Goal: Task Accomplishment & Management: Manage account settings

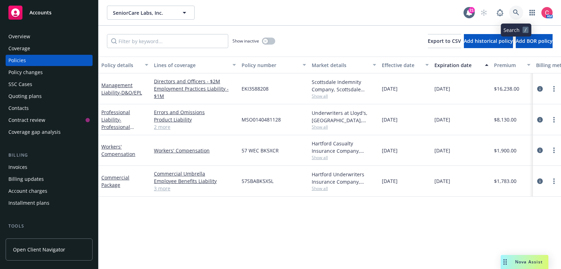
click at [516, 10] on icon at bounding box center [516, 12] width 6 height 6
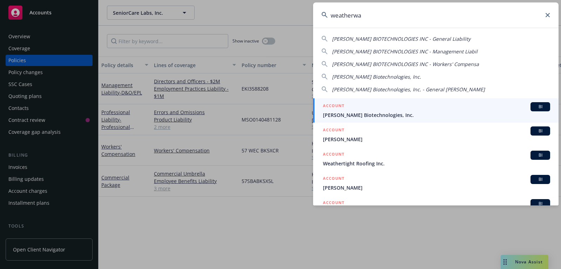
type input "[PERSON_NAME]"
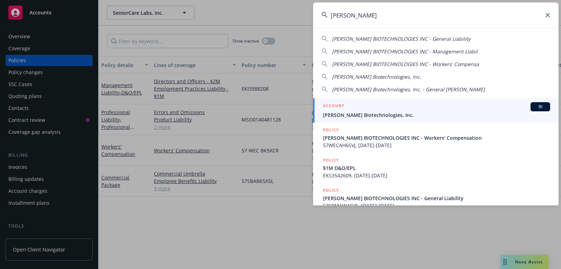
click at [428, 111] on span "[PERSON_NAME] Biotechnologies, Inc." at bounding box center [436, 114] width 227 height 7
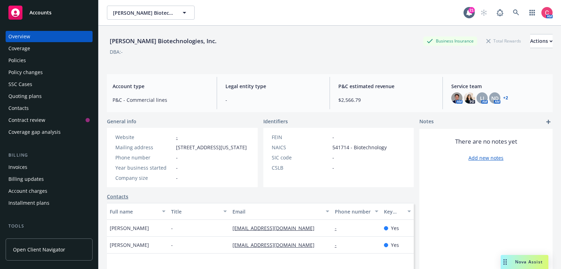
click at [62, 59] on div "Policies" at bounding box center [48, 60] width 81 height 11
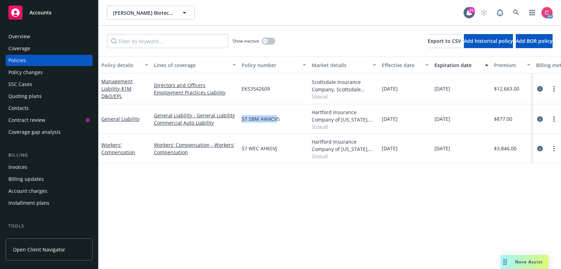
drag, startPoint x: 242, startPoint y: 119, endPoint x: 278, endPoint y: 121, distance: 35.1
click at [278, 121] on span "57 SBM AW4CVS" at bounding box center [261, 118] width 38 height 7
drag, startPoint x: 279, startPoint y: 120, endPoint x: 241, endPoint y: 121, distance: 37.9
click at [241, 121] on div "57 SBM AW4CVS" at bounding box center [274, 118] width 70 height 29
copy span "57 SBM AW4CVS"
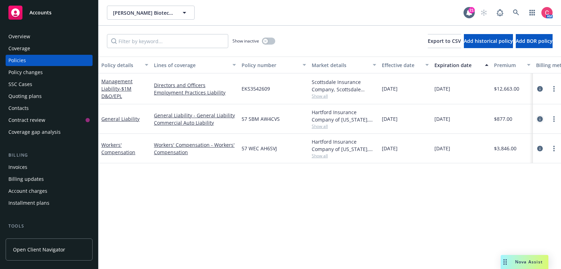
click at [541, 118] on icon "circleInformation" at bounding box center [541, 119] width 6 height 6
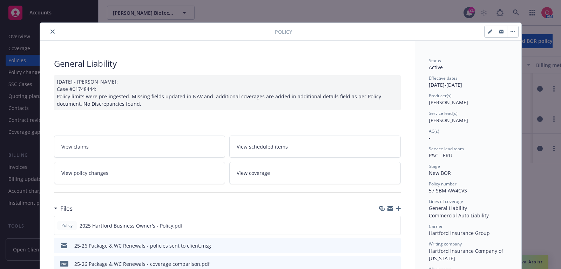
click at [514, 29] on button "button" at bounding box center [512, 31] width 11 height 11
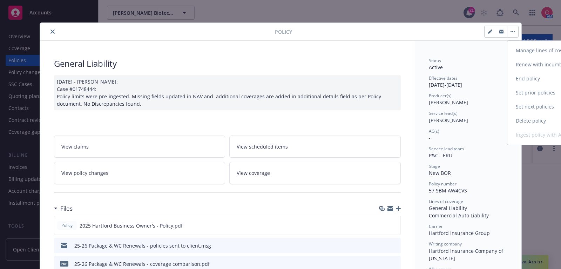
click at [527, 73] on link "End policy" at bounding box center [549, 79] width 82 height 14
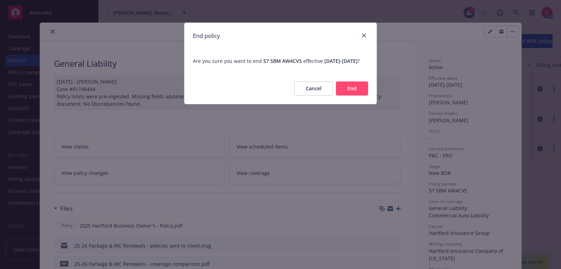
click at [357, 95] on button "End" at bounding box center [352, 88] width 32 height 14
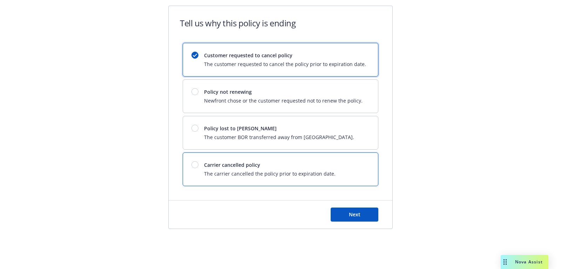
click at [298, 181] on div "Carrier cancelled policy The carrier cancelled the policy prior to expiration d…" at bounding box center [280, 169] width 195 height 33
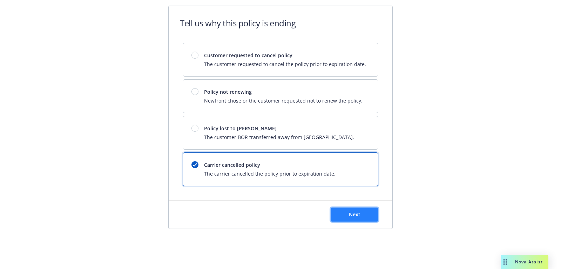
click at [351, 212] on span "Next" at bounding box center [355, 214] width 12 height 7
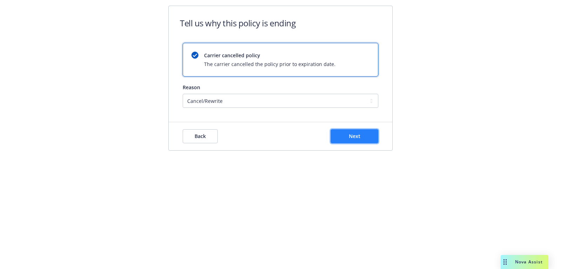
click at [346, 137] on button "Next" at bounding box center [355, 136] width 48 height 14
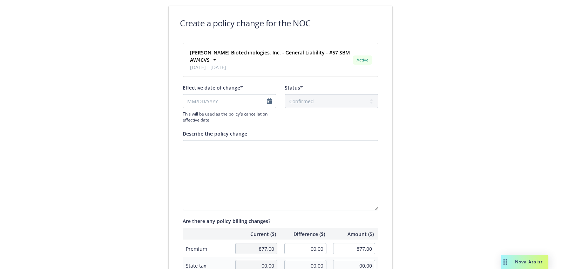
click at [242, 108] on div "This will be used as the policy's cancellation effective date" at bounding box center [230, 108] width 94 height 29
click at [241, 105] on input "Effective date of change*" at bounding box center [230, 101] width 94 height 14
select select "September"
select select "2025"
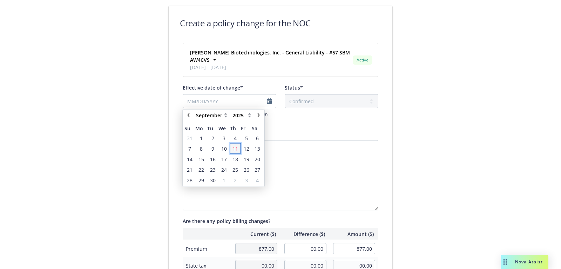
click at [236, 146] on span "11" at bounding box center [236, 148] width 6 height 7
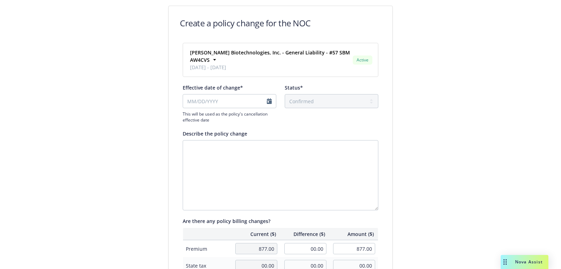
type input "[DATE]"
click at [236, 146] on textarea "Describe the policy change" at bounding box center [281, 175] width 196 height 70
type textarea "H"
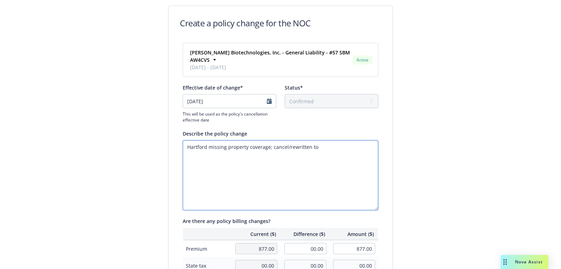
paste textarea "57 SBA BV9G46"
click at [324, 148] on textarea "Hartford missing property coverage; cancel/rewritten to 57 SBA BV9G46" at bounding box center [281, 175] width 196 height 70
click at [333, 146] on textarea "Hartford missing property coverage; cancel/rewritten to 57SBA BV9G46" at bounding box center [281, 175] width 196 height 70
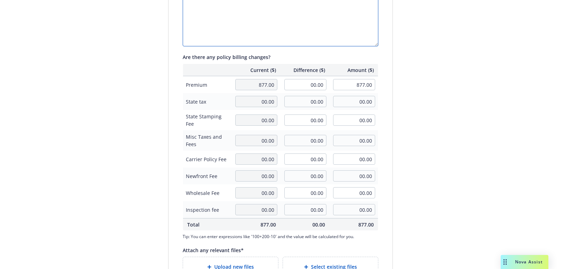
scroll to position [218, 0]
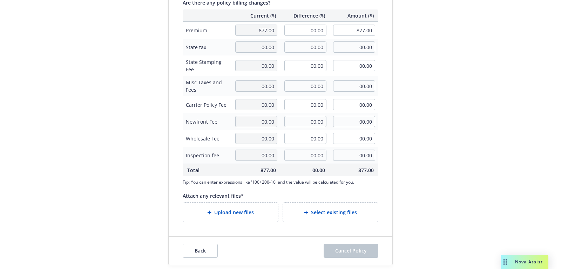
type textarea "Hartford missing property coverage; cancel/rewritten to 57SBABV9G46"
click at [260, 209] on div "Upload new files" at bounding box center [231, 212] width 84 height 8
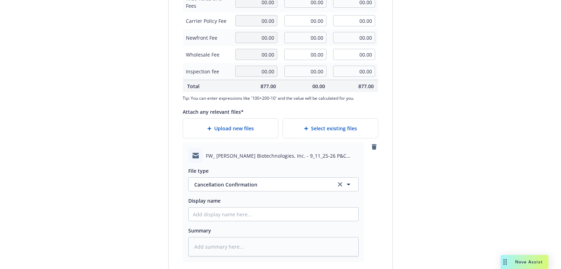
scroll to position [310, 0]
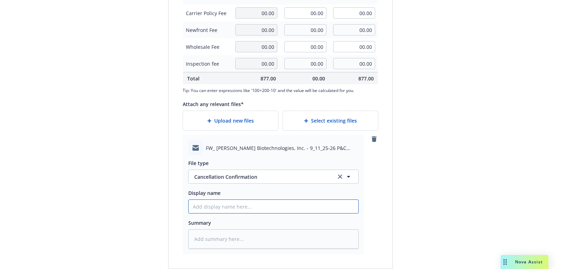
click at [272, 204] on input "Display name" at bounding box center [274, 206] width 170 height 13
type textarea "x"
type input "r"
type textarea "x"
type input "re"
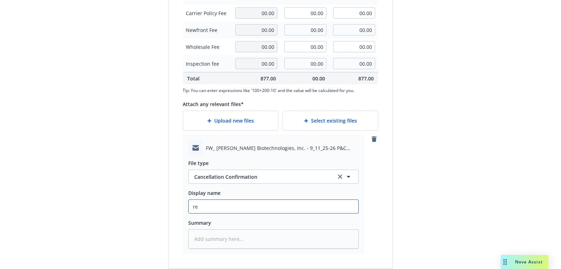
type textarea "x"
type input "req"
type textarea "x"
type input "requ"
type textarea "x"
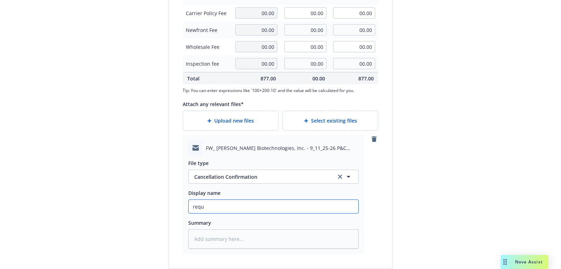
type input "reque"
type textarea "x"
type input "request"
type textarea "x"
type input "request"
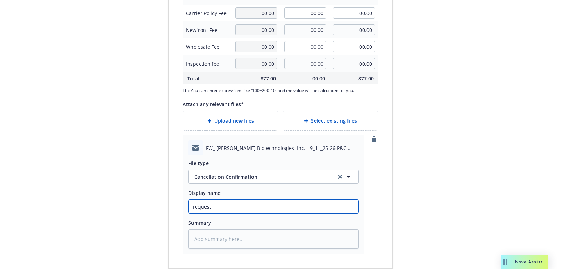
type textarea "x"
type input "request f"
type textarea "x"
type input "request fr"
type textarea "x"
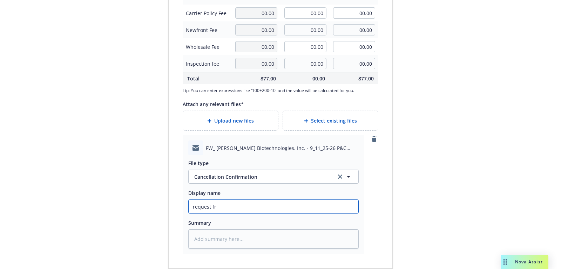
type input "request fro"
type textarea "x"
type input "request from"
type textarea "x"
type input "request from"
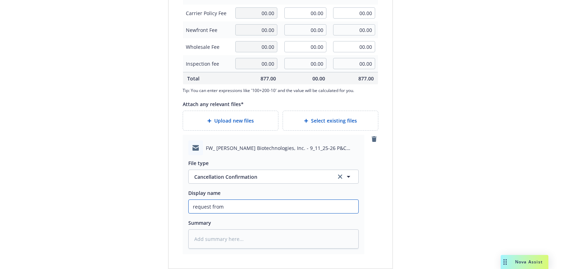
type textarea "x"
type input "request from AM"
type textarea "x"
type input "request from AM"
type textarea "x"
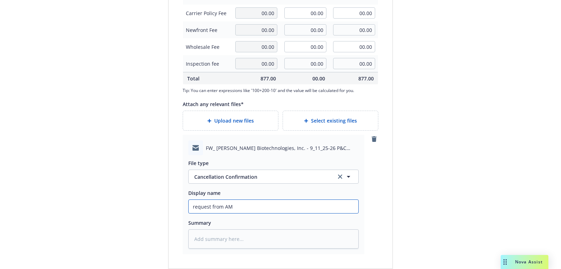
type input "request from AM t"
type textarea "x"
type input "request from AM to"
type textarea "x"
type input "request from AM to"
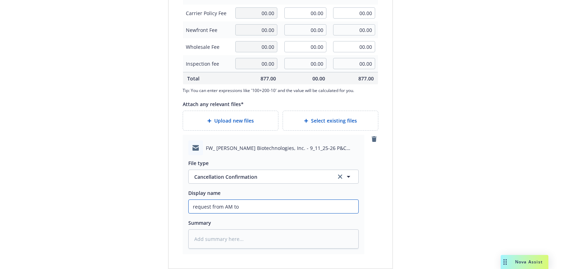
type textarea "x"
type input "request from AM to ca"
type textarea "x"
type input "request from AM to can"
type textarea "x"
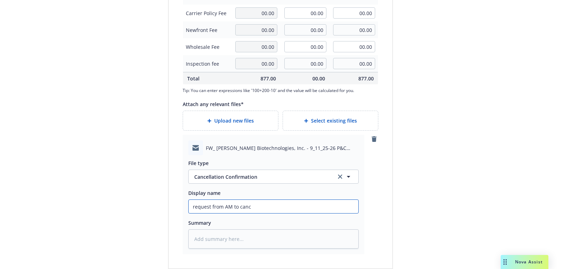
type input "request from AM to cance"
type textarea "x"
type input "request from AM to cancel"
type textarea "x"
type input "request from AM to cancel"
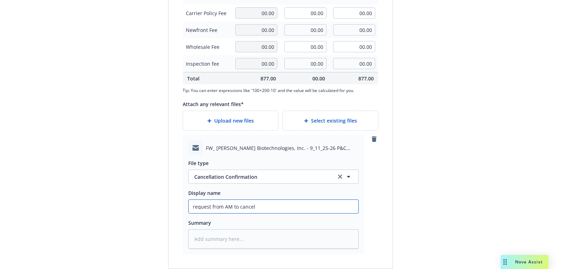
type textarea "x"
type input "request from AM to cancel p"
type textarea "x"
type input "request from AM to cancel pe"
type textarea "x"
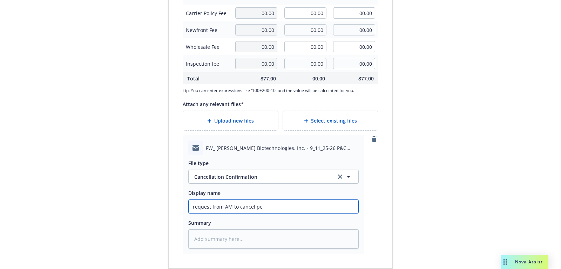
type input "request from AM to cancel per"
type textarea "x"
type input "request from AM to cancel per"
type textarea "x"
type input "request from AM to cancel per Ha"
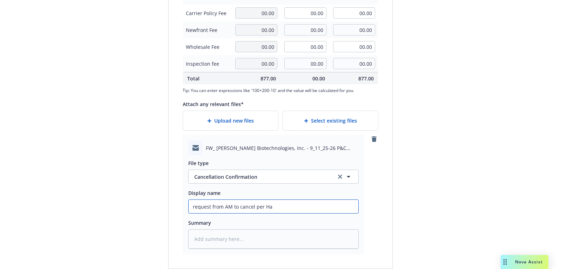
type textarea "x"
type input "request from AM to cancel per Har"
type textarea "x"
type input "request from AM to cancel per [PERSON_NAME]"
type textarea "x"
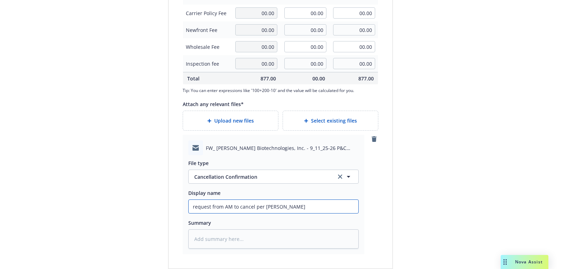
type input "request from AM to cancel per Hartf"
type textarea "x"
type input "request from AM to cancel per [PERSON_NAME]"
type textarea "x"
type input "request from AM to cancel per [PERSON_NAME]"
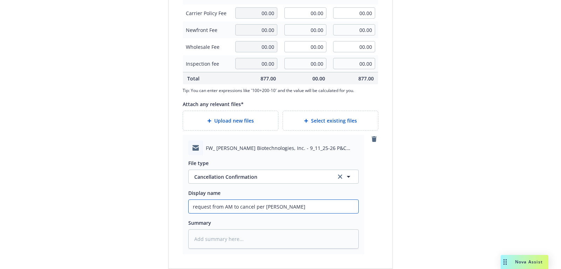
type textarea "x"
type input "request from AM to cancel per [GEOGRAPHIC_DATA]"
type textarea "x"
type input "request from AM to cancel per [GEOGRAPHIC_DATA]"
type textarea "x"
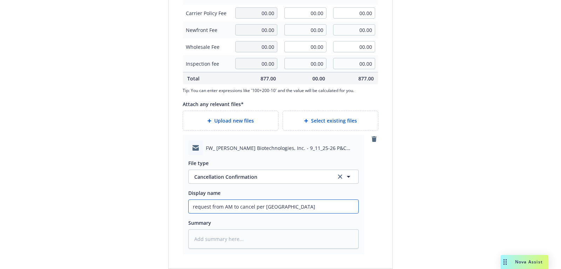
type input "request from AM to cancel per [GEOGRAPHIC_DATA] ("
type textarea "x"
type input "request from AM to cancel per [GEOGRAPHIC_DATA] (n"
type textarea "x"
type input "request from AM to cancel per Hartford (no"
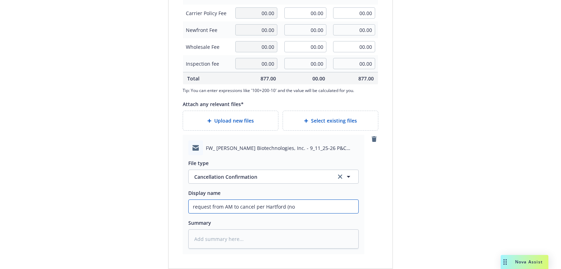
type textarea "x"
type input "request from AM to cancel per Hartford (no"
type textarea "x"
type input "request from AM to cancel per Hartford (no c"
type textarea "x"
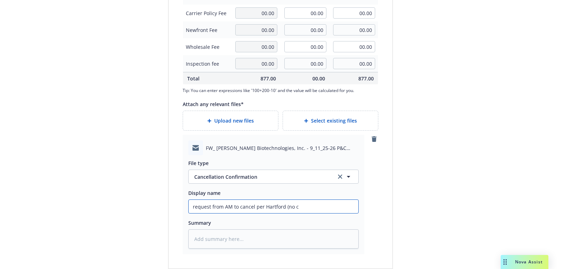
type input "request from AM to cancel per Hartford (no co"
type textarea "x"
type input "request from AM to cancel per Hartford (no con"
type textarea "x"
type input "request from AM to cancel per Hartford (no conf"
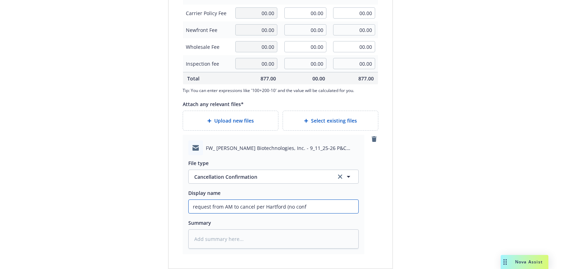
type textarea "x"
type input "request from AM to cancel per Hartford (no confir"
type textarea "x"
type input "request from AM to cancel per Hartford (no confirm"
type textarea "x"
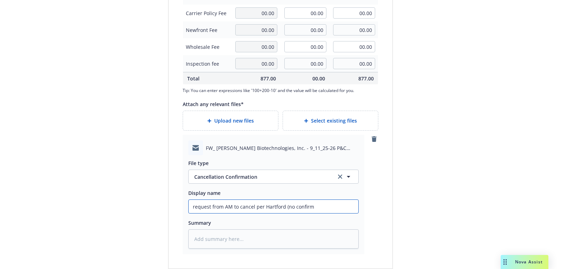
type input "request from AM to cancel per Hartford (no confirma"
type textarea "x"
type input "request from AM to cancel per Hartford (no confirmati"
type textarea "x"
type input "request from AM to cancel per Hartford (no confirmatio"
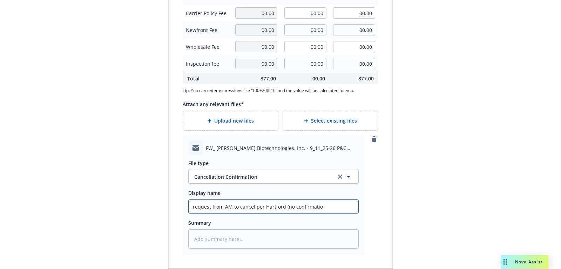
type textarea "x"
type input "request from AM to cancel per [GEOGRAPHIC_DATA] (no confirmation"
type textarea "x"
type input "request from AM to cancel per [GEOGRAPHIC_DATA] (no confirmation"
type textarea "x"
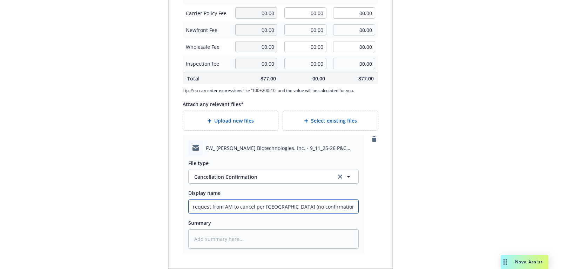
type input "request from AM to cancel per [GEOGRAPHIC_DATA] (no confirmation fr"
type textarea "x"
type input "request from AM to cancel per [GEOGRAPHIC_DATA] (no confirmation f"
type textarea "x"
type input "request from AM to cancel per [GEOGRAPHIC_DATA] (no confirmation"
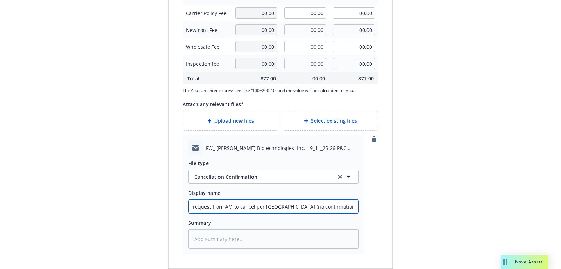
type textarea "x"
type input "request from AM to cancel per [GEOGRAPHIC_DATA] (no confirmation"
type textarea "x"
type input "request from AM to cancel per Hartford (no confirmatio"
type textarea "x"
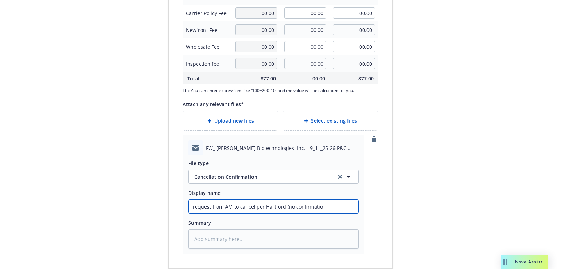
type input "request from AM to cancel per Hartford (no confirmati"
type textarea "x"
type input "request from AM to cancel per [GEOGRAPHIC_DATA] (no confirmat"
type textarea "x"
type input "request from AM to cancel per Hartford (no confirma"
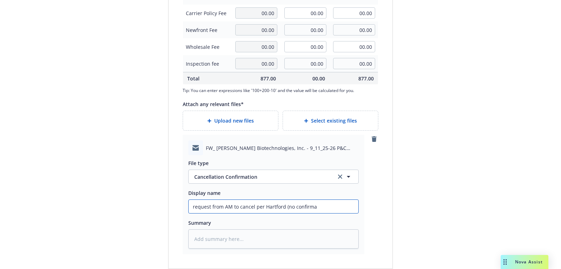
type textarea "x"
type input "request from AM to cancel per Hartford (no confirm"
type textarea "x"
type input "request from AM to cancel per Hartford (no confir"
type textarea "x"
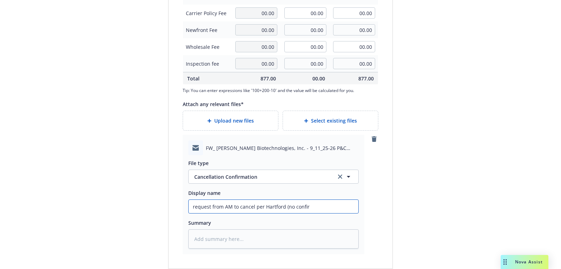
type input "request from AM to cancel per Hartford (no confi"
type textarea "x"
type input "request from AM to cancel per Hartford (no confir"
type textarea "x"
type input "request from AM to cancel per Hartford (no confirma"
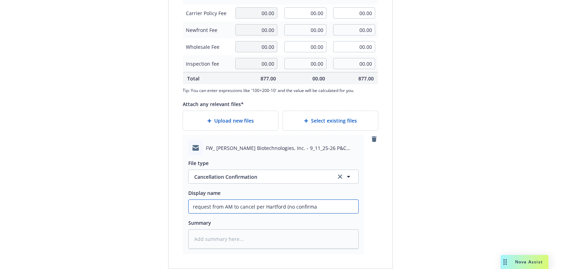
type textarea "x"
type input "request from AM to cancel per [GEOGRAPHIC_DATA] (no confirmat"
type textarea "x"
type input "request from AM to cancel per Hartford (no confirmati"
type textarea "x"
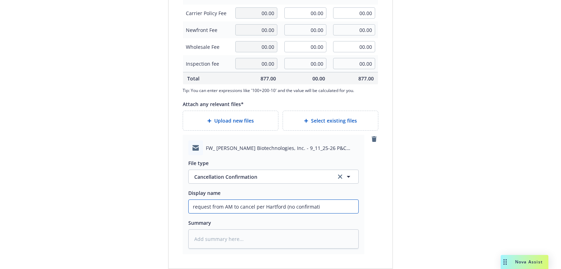
type input "request from AM to cancel per Hartford (no confirmatio"
type textarea "x"
type input "request from AM to cancel per [GEOGRAPHIC_DATA] (no confirmation"
type textarea "x"
type input "request from AM to cancel per [GEOGRAPHIC_DATA] (no confirmation"
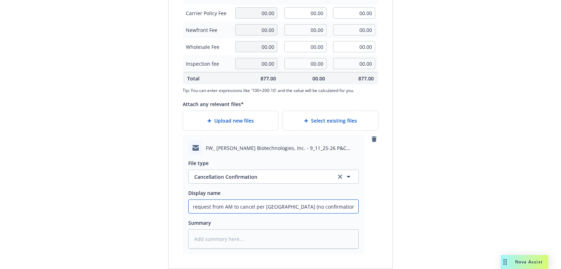
type textarea "x"
type input "request from AM to cancel per [GEOGRAPHIC_DATA] (no confirmation d"
type textarea "x"
type input "request from AM to cancel per [GEOGRAPHIC_DATA] (no confirmation do"
type textarea "x"
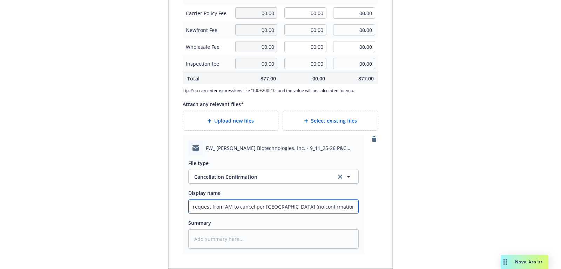
type input "request from AM to cancel per [GEOGRAPHIC_DATA] (no confirmation doc"
type textarea "x"
type input "request from AM to cancel per [GEOGRAPHIC_DATA] (no confirmation doc"
type textarea "x"
type input "request from AM to cancel per [GEOGRAPHIC_DATA] (no confirmation doc f"
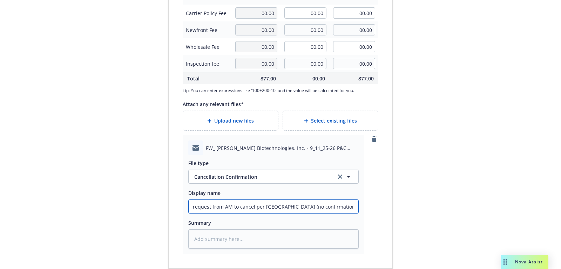
type textarea "x"
type input "request from AM to cancel per [GEOGRAPHIC_DATA] (no confirmation doc fr"
type textarea "x"
type input "request from AM to cancel per [GEOGRAPHIC_DATA] (no confirmation doc fro"
type textarea "x"
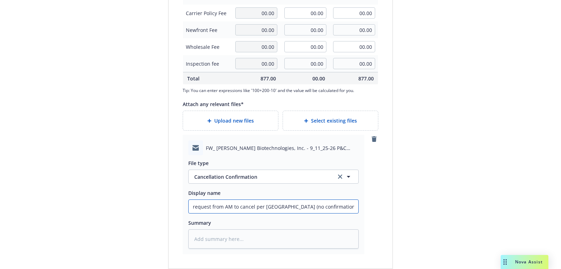
type input "request from AM to cancel per [GEOGRAPHIC_DATA] (no confirmation doc from"
type textarea "x"
type input "request from AM to cancel per [GEOGRAPHIC_DATA] (no confirmation doc from Ha"
type textarea "x"
type input "request from AM to cancel per [GEOGRAPHIC_DATA] (no confirmation doc from [GEOG…"
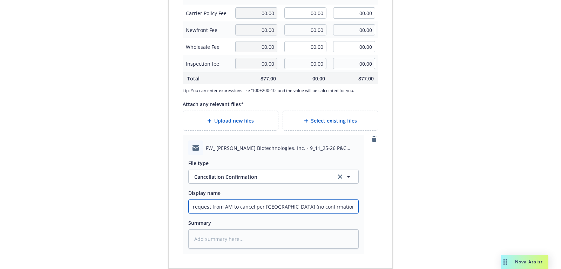
type textarea "x"
type input "request from AM to cancel per [GEOGRAPHIC_DATA] (no confirmation doc from [GEOG…"
type textarea "x"
type input "request from AM to cancel per [GEOGRAPHIC_DATA] (no confirmation doc from [GEOG…"
type textarea "x"
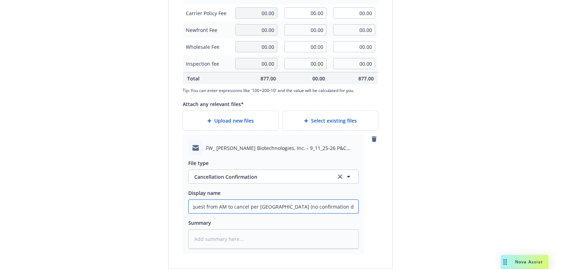
type input "request from AM to cancel per [GEOGRAPHIC_DATA] (no confirmation doc from [GEOG…"
type textarea "x"
type input "request from AM to cancel per [GEOGRAPHIC_DATA] (no confirmation doc from [GEOG…"
type textarea "x"
type input "request from AM to cancel per [GEOGRAPHIC_DATA] (no confirmation doc from [GEOG…"
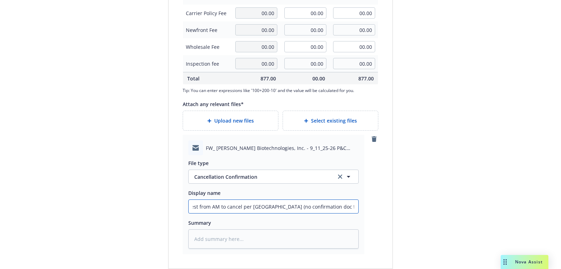
type textarea "x"
type input "request from AM to cancel per [GEOGRAPHIC_DATA] (no confirmation doc from [GEOG…"
type textarea "x"
type input "request from AM to cancel per [GEOGRAPHIC_DATA] (no confirmation doc from [GEOG…"
type textarea "x"
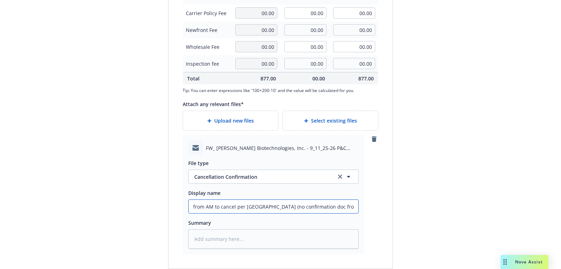
type input "request from AM to cancel per [GEOGRAPHIC_DATA] (no confirmation doc from [GEOG…"
type textarea "x"
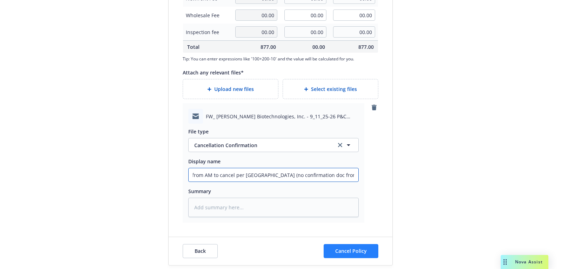
type input "request from AM to cancel per [GEOGRAPHIC_DATA] (no confirmation doc from [GEOG…"
click at [366, 245] on button "Cancel Policy" at bounding box center [351, 251] width 55 height 14
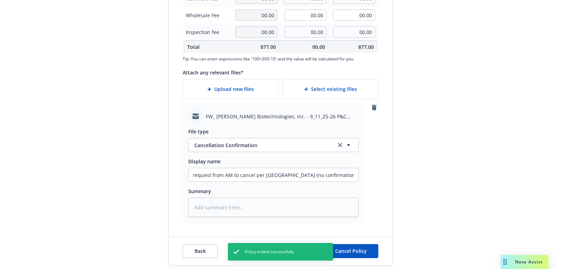
type textarea "x"
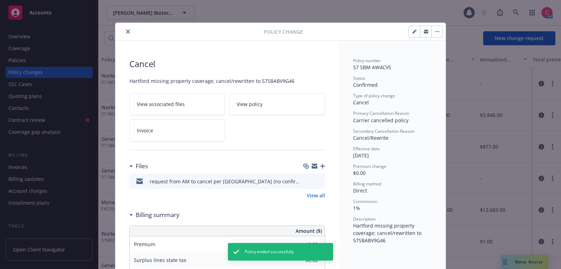
scroll to position [21, 0]
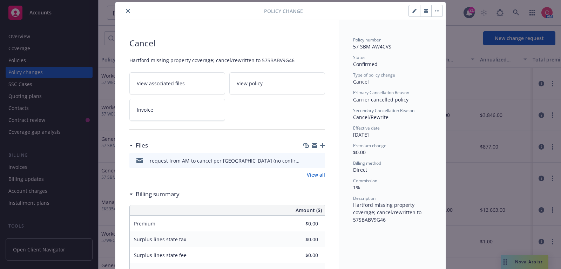
click at [127, 12] on icon "close" at bounding box center [128, 11] width 4 height 4
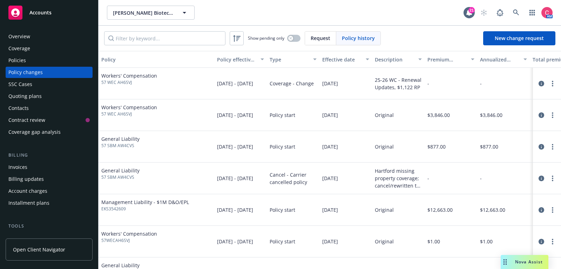
click at [54, 64] on div "Policies" at bounding box center [48, 60] width 81 height 11
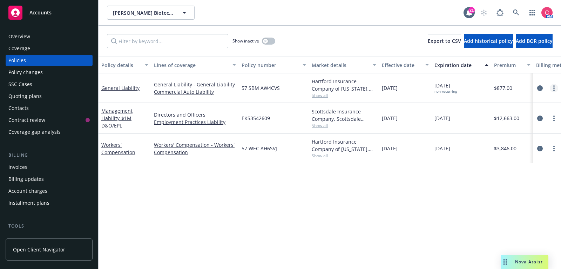
click at [556, 85] on link "more" at bounding box center [554, 88] width 8 height 8
click at [448, 91] on div "non-recurring" at bounding box center [446, 91] width 22 height 5
click at [555, 92] on link "more" at bounding box center [554, 88] width 8 height 8
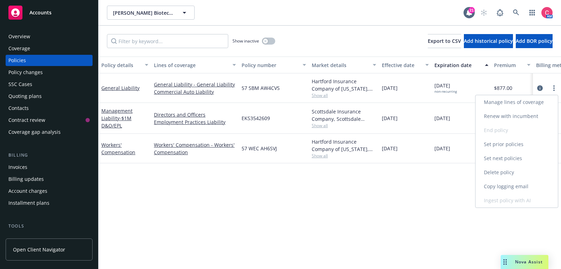
click at [513, 117] on link "Renew with incumbent" at bounding box center [517, 116] width 82 height 14
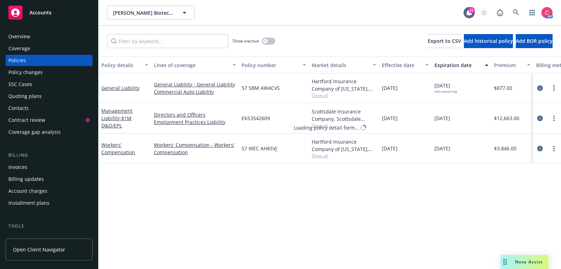
select select "12"
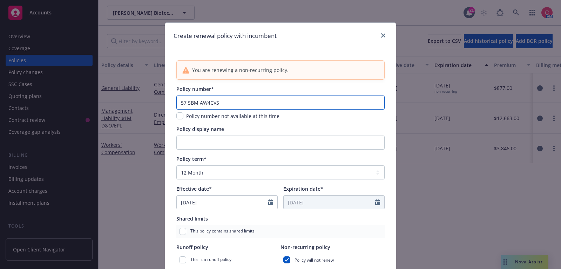
click at [248, 99] on input "57 SBM AW4CVS" at bounding box center [281, 102] width 208 height 14
paste input "A BV9G46"
click at [198, 104] on input "57 SBA BV9G46" at bounding box center [281, 102] width 208 height 14
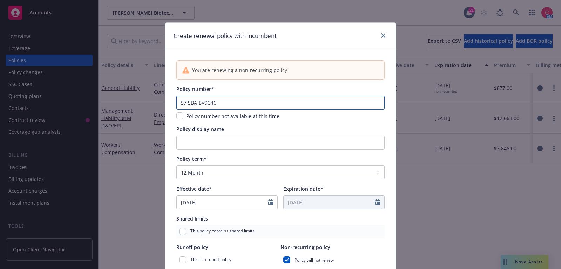
click at [232, 109] on input "57 SBA BV9G46" at bounding box center [281, 102] width 208 height 14
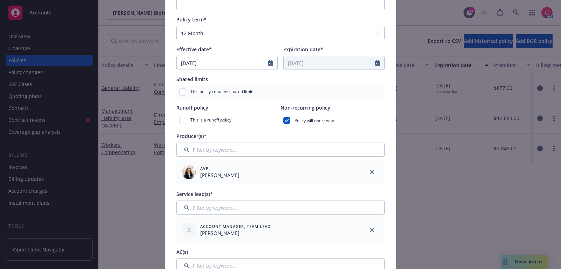
scroll to position [140, 0]
type input "57 SBA BV9G46"
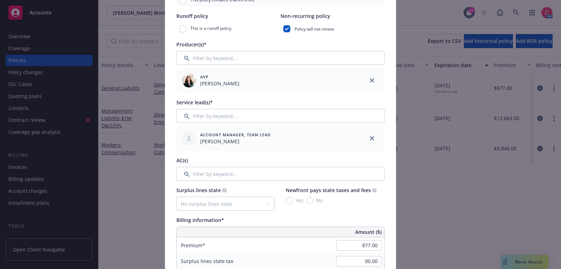
scroll to position [234, 0]
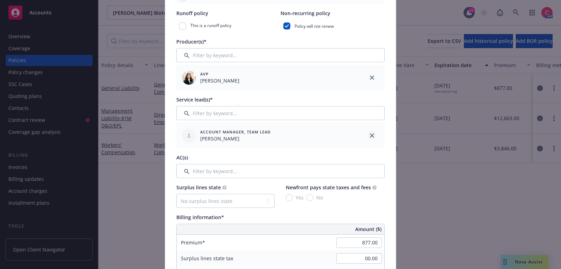
click at [375, 137] on link "close" at bounding box center [372, 135] width 8 height 8
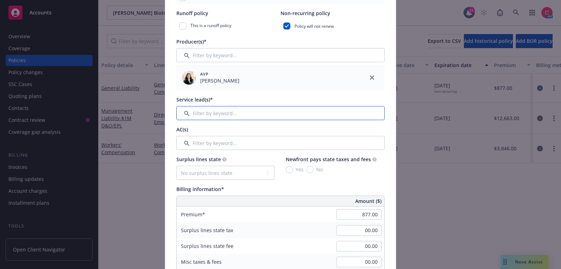
click at [308, 112] on input "Filter by keyword..." at bounding box center [281, 113] width 208 height 14
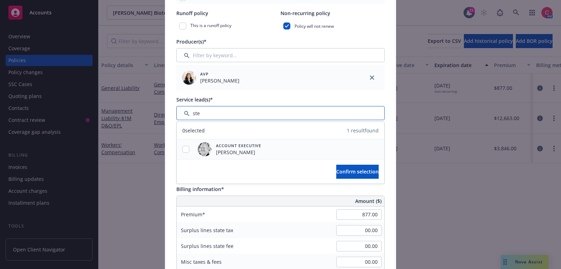
type input "ste"
click at [185, 148] on input "checkbox" at bounding box center [185, 149] width 7 height 7
checkbox input "true"
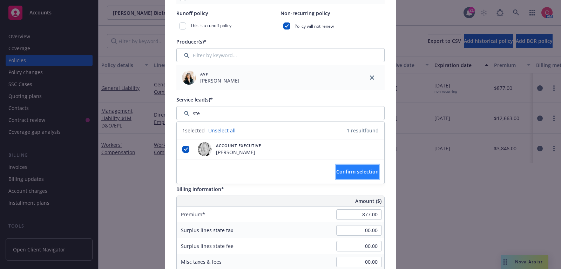
click at [343, 168] on span "Confirm selection" at bounding box center [358, 171] width 42 height 7
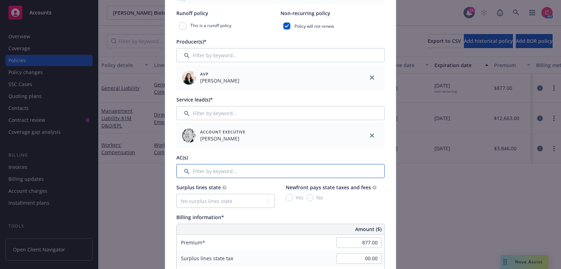
click at [208, 168] on input "Filter by keyword..." at bounding box center [281, 171] width 208 height 14
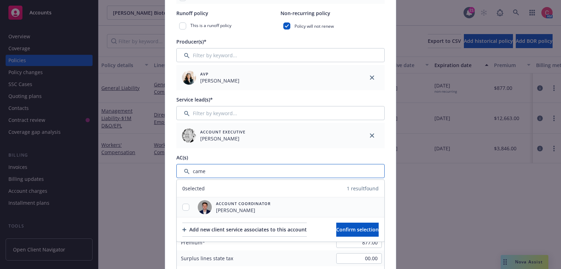
type input "came"
click at [186, 208] on input "checkbox" at bounding box center [185, 207] width 7 height 7
checkbox input "true"
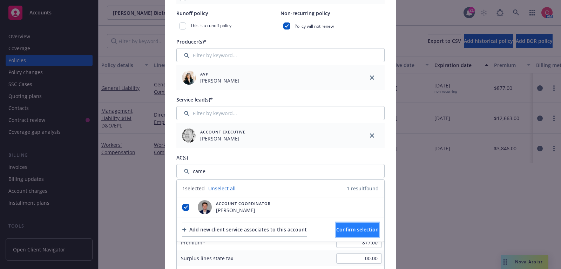
click at [351, 235] on button "Confirm selection" at bounding box center [358, 229] width 42 height 14
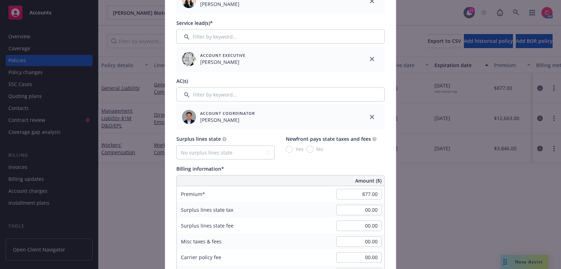
scroll to position [332, 0]
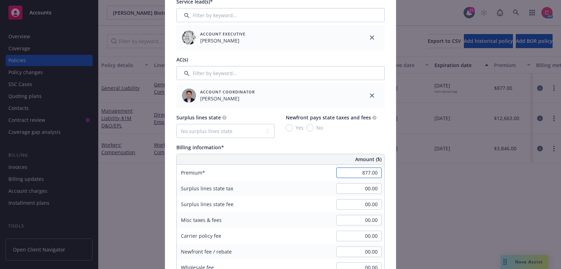
click at [373, 168] on input "877.00" at bounding box center [360, 172] width 46 height 11
type input "1,343.00"
type input "13.43"
click at [295, 202] on div "Surplus lines state fee 00.00" at bounding box center [281, 204] width 208 height 16
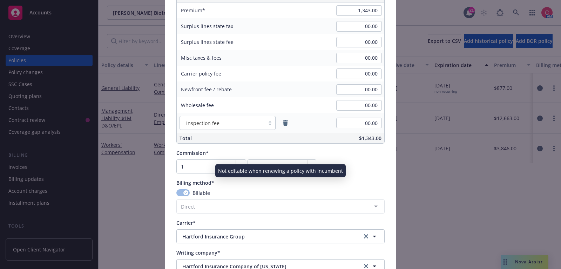
scroll to position [496, 0]
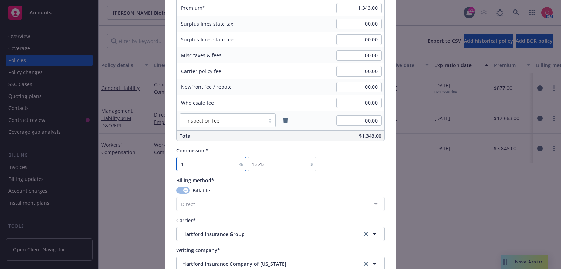
click at [201, 161] on input "1" at bounding box center [212, 164] width 70 height 14
type input "0"
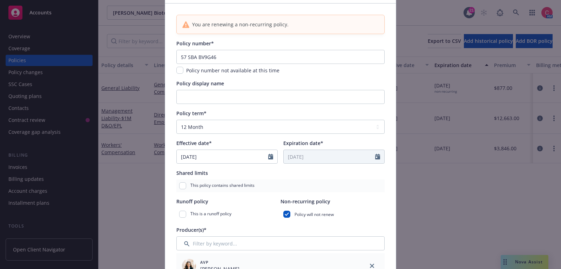
scroll to position [4, 0]
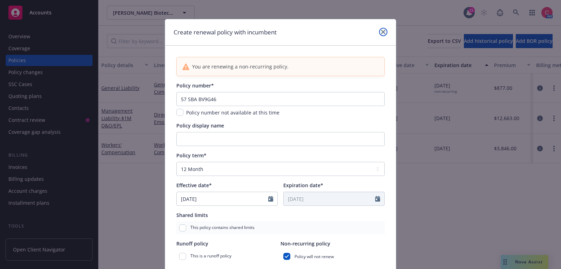
click at [386, 33] on link "close" at bounding box center [383, 32] width 8 height 8
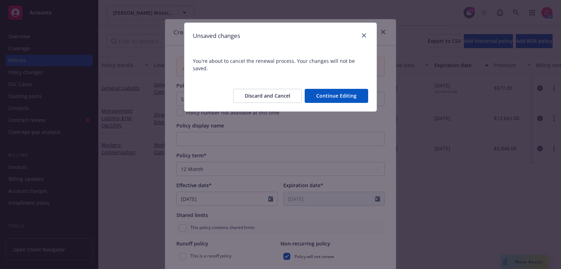
click at [290, 89] on button "Discard and Cancel" at bounding box center [267, 96] width 69 height 14
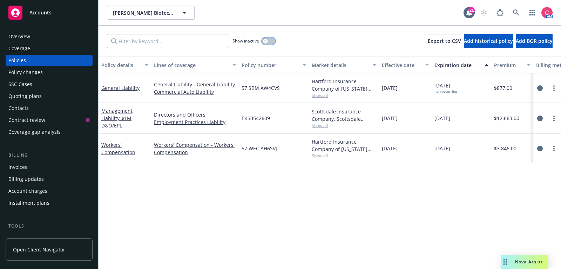
click at [267, 43] on div "button" at bounding box center [265, 41] width 5 height 5
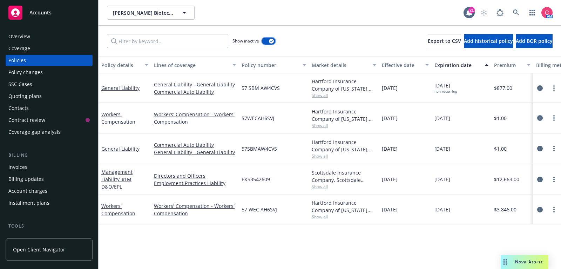
click at [272, 42] on div "button" at bounding box center [271, 41] width 5 height 5
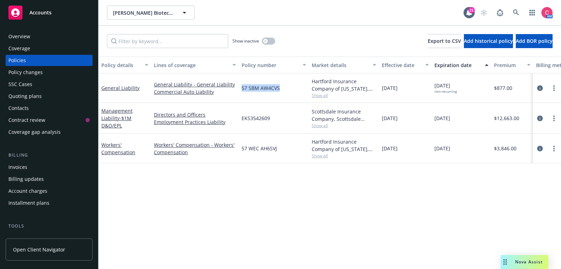
drag, startPoint x: 241, startPoint y: 87, endPoint x: 301, endPoint y: 87, distance: 60.0
click at [301, 87] on div "57 SBM AW4CVS" at bounding box center [274, 87] width 70 height 29
click at [541, 88] on icon "circleInformation" at bounding box center [541, 88] width 6 height 6
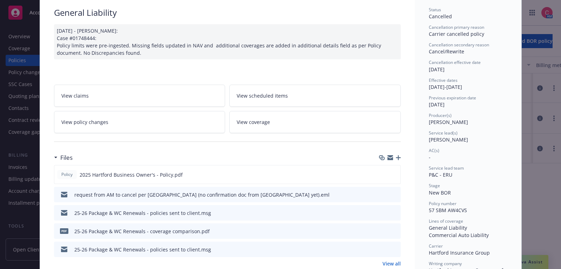
scroll to position [51, 0]
drag, startPoint x: 430, startPoint y: 208, endPoint x: 477, endPoint y: 209, distance: 47.4
click at [477, 209] on div "Policy number 57 SBM AW4CVS" at bounding box center [468, 206] width 79 height 13
copy span "57 SBM AW4CVS"
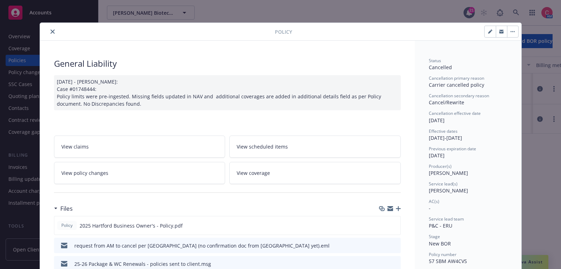
click at [399, 37] on div "Policy" at bounding box center [281, 32] width 482 height 18
click at [515, 32] on icon "button" at bounding box center [514, 31] width 1 height 1
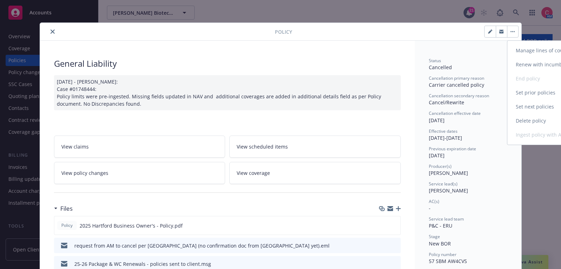
click at [535, 69] on link "Renew with incumbent" at bounding box center [549, 65] width 82 height 14
select select "12"
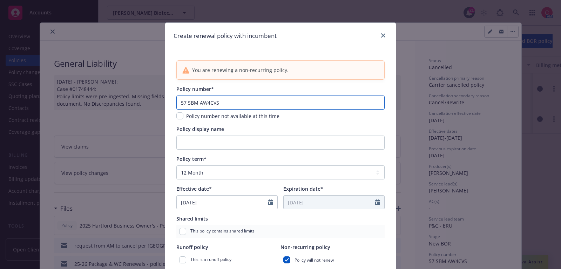
click at [279, 100] on input "57 SBM AW4CVS" at bounding box center [281, 102] width 208 height 14
paste input "A BV9G46"
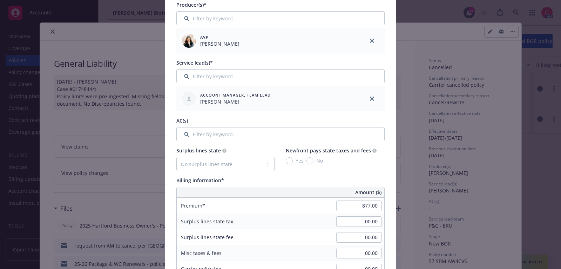
scroll to position [313, 0]
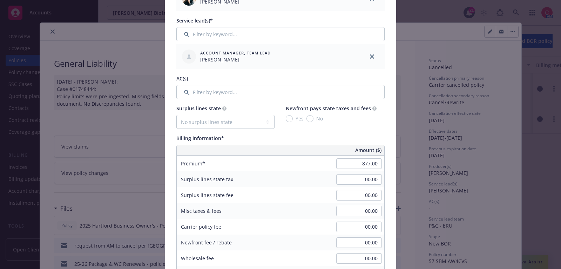
type input "57 SBA BV9G46"
click at [369, 164] on input "877.00" at bounding box center [360, 163] width 46 height 11
click at [329, 178] on div "Surplus lines state tax 00.00" at bounding box center [281, 179] width 208 height 16
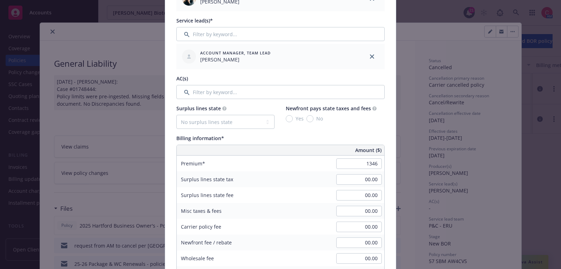
type input "1,346.00"
type input "13.46"
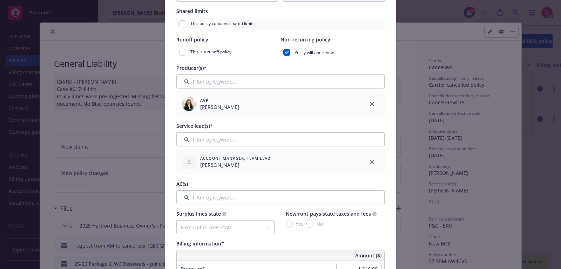
scroll to position [207, 0]
click at [374, 160] on icon "close" at bounding box center [372, 162] width 4 height 4
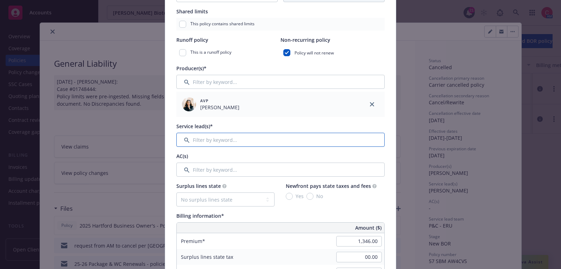
click at [283, 140] on input "Filter by keyword..." at bounding box center [281, 140] width 208 height 14
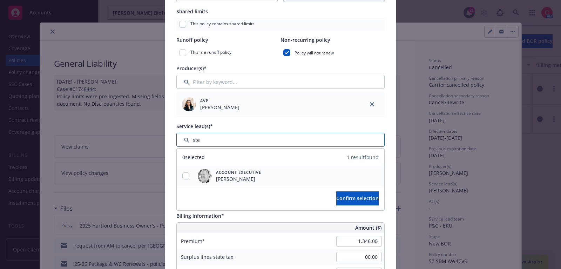
type input "ste"
click at [186, 174] on input "checkbox" at bounding box center [185, 175] width 7 height 7
checkbox input "true"
click at [344, 200] on span "Confirm selection" at bounding box center [358, 198] width 42 height 7
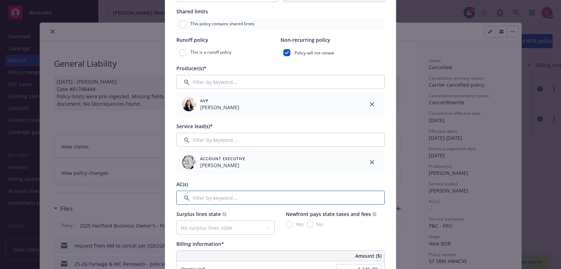
click at [270, 198] on input "Filter by keyword..." at bounding box center [281, 198] width 208 height 14
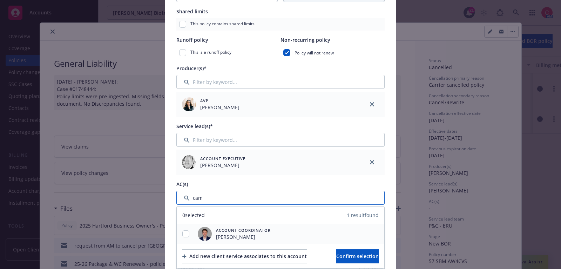
type input "cam"
click at [186, 232] on input "checkbox" at bounding box center [185, 233] width 7 height 7
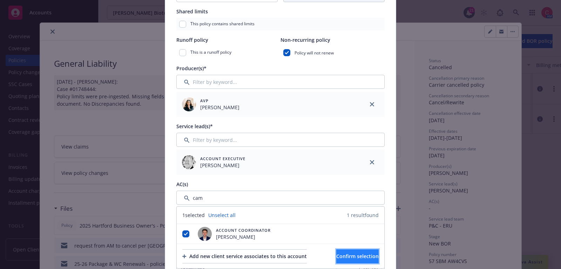
click at [363, 257] on span "Confirm selection" at bounding box center [358, 256] width 42 height 7
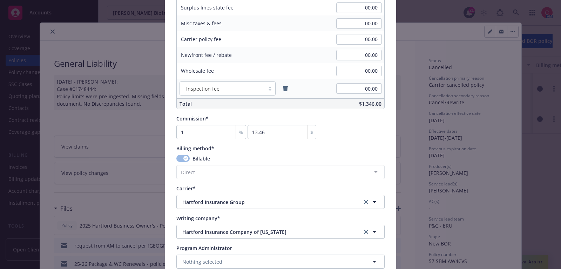
scroll to position [556, 0]
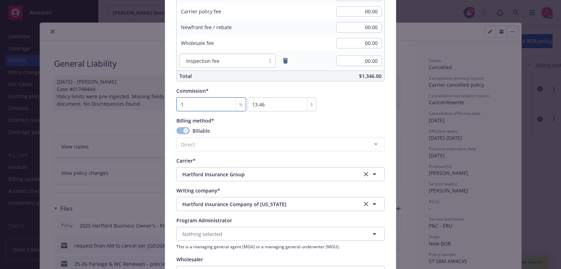
drag, startPoint x: 189, startPoint y: 102, endPoint x: 172, endPoint y: 102, distance: 17.2
click at [191, 105] on input "1" at bounding box center [212, 104] width 70 height 14
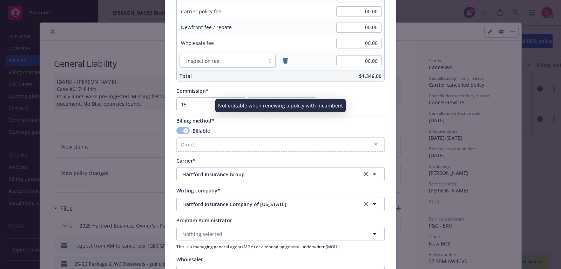
click at [338, 129] on div "Billable" at bounding box center [281, 130] width 208 height 7
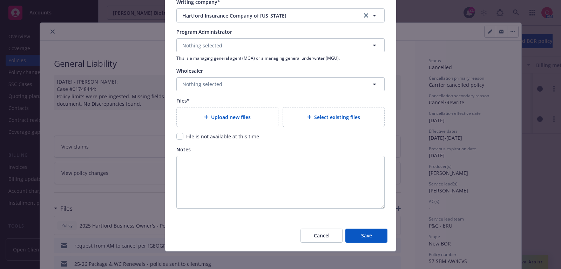
scroll to position [745, 0]
click at [180, 135] on input "checkbox" at bounding box center [180, 135] width 7 height 7
click at [371, 232] on span "Save" at bounding box center [366, 234] width 11 height 7
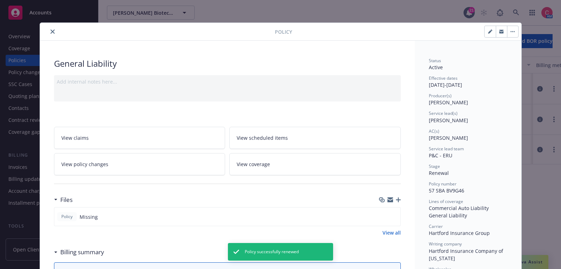
click at [492, 34] on button "button" at bounding box center [490, 31] width 11 height 11
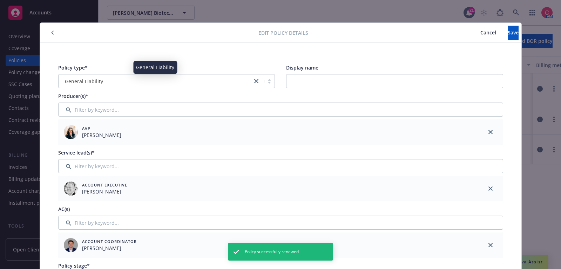
click at [116, 82] on div "General Liability" at bounding box center [155, 81] width 187 height 7
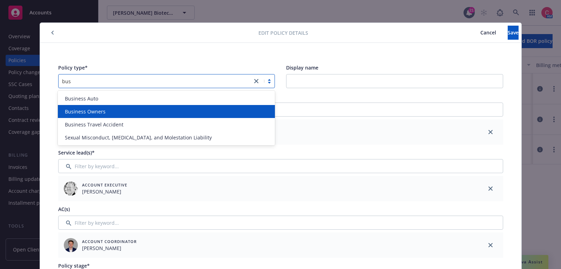
click at [99, 113] on span "Business Owners" at bounding box center [85, 111] width 41 height 7
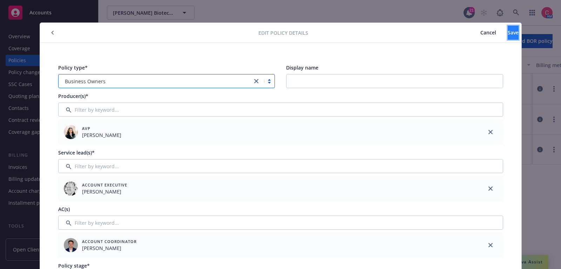
click at [508, 29] on span "Save" at bounding box center [513, 32] width 11 height 7
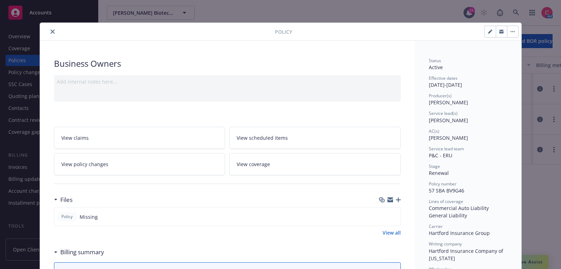
click at [493, 33] on button "button" at bounding box center [490, 31] width 11 height 11
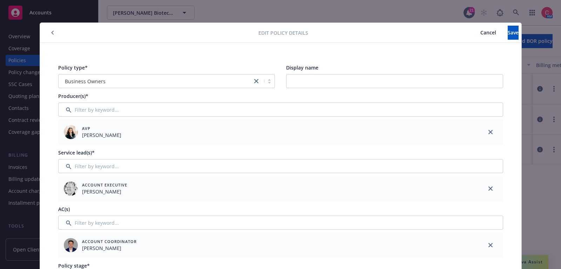
click at [481, 34] on span "Cancel" at bounding box center [489, 32] width 16 height 7
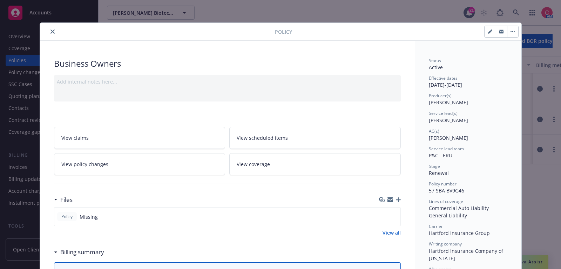
click at [510, 33] on button "button" at bounding box center [512, 31] width 11 height 11
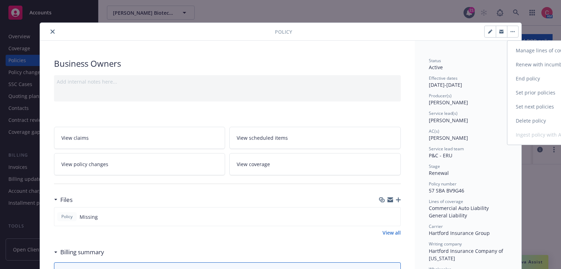
click at [527, 55] on link "Manage lines of coverage" at bounding box center [549, 51] width 82 height 14
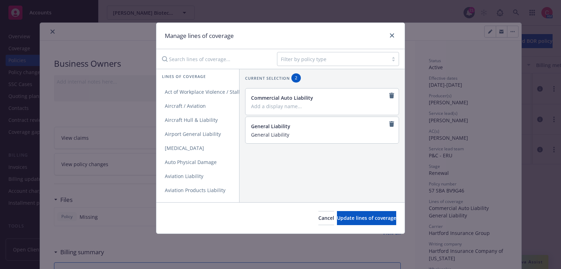
click at [223, 59] on input "Search lines of coverage..." at bounding box center [215, 59] width 114 height 14
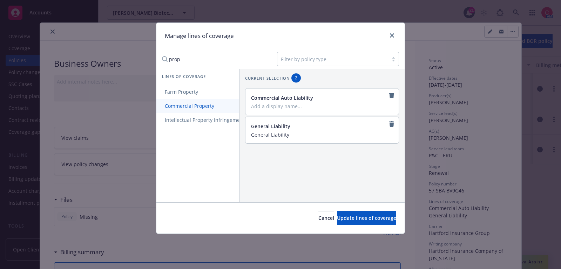
click at [181, 108] on span "Commercial Property" at bounding box center [190, 105] width 66 height 7
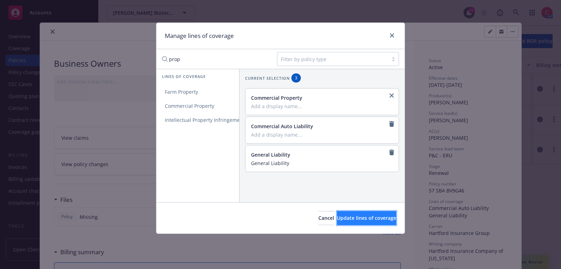
click at [365, 219] on span "Update lines of coverage" at bounding box center [366, 217] width 59 height 7
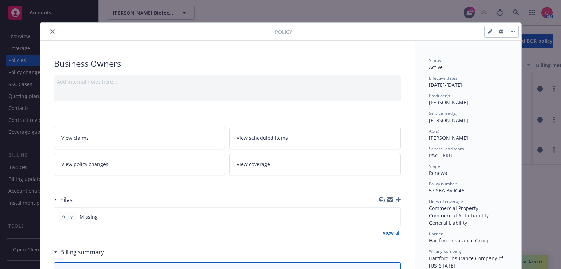
click at [365, 219] on div "Policy Missing" at bounding box center [227, 216] width 347 height 19
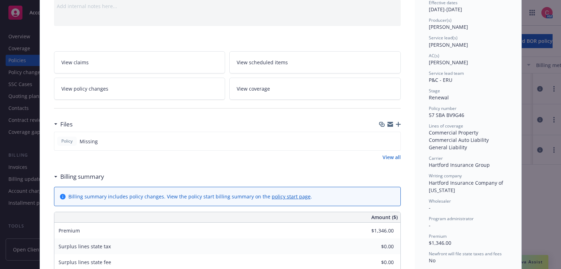
scroll to position [76, 0]
click at [398, 123] on icon "button" at bounding box center [398, 123] width 5 height 5
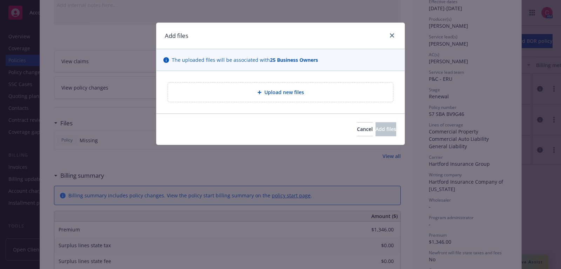
click at [234, 93] on div "Upload new files" at bounding box center [281, 92] width 214 height 8
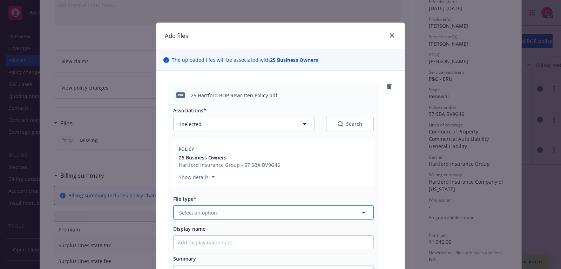
click at [262, 215] on button "Select an option" at bounding box center [273, 212] width 201 height 14
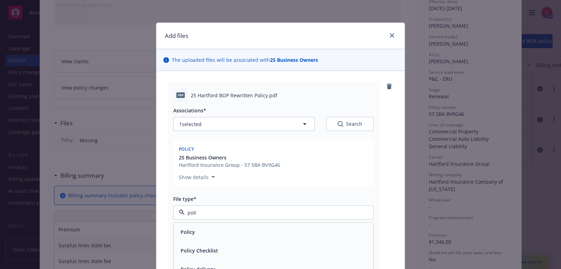
click at [260, 235] on div "Policy" at bounding box center [274, 232] width 192 height 10
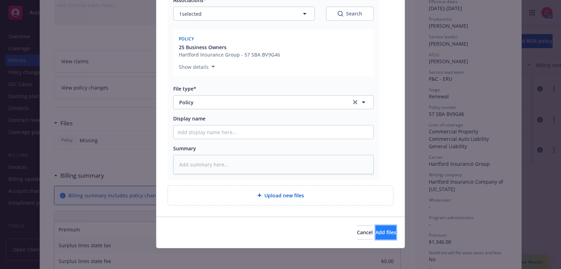
click at [384, 235] on button "Add files" at bounding box center [386, 232] width 21 height 14
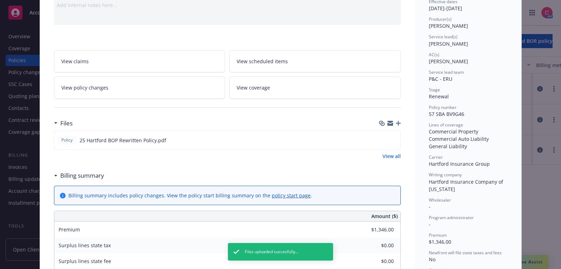
scroll to position [0, 0]
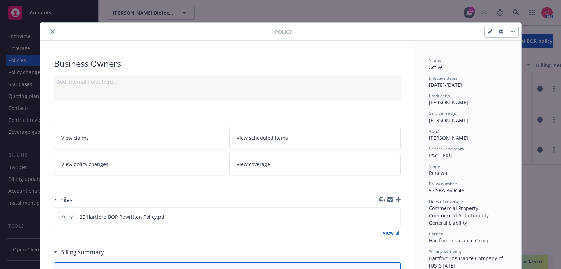
click at [54, 26] on div "Policy" at bounding box center [281, 32] width 482 height 18
click at [54, 30] on icon "close" at bounding box center [53, 31] width 4 height 4
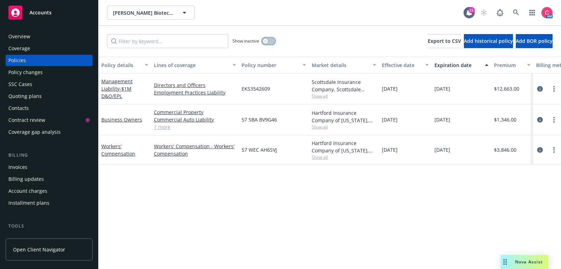
click at [271, 42] on button "button" at bounding box center [268, 41] width 13 height 7
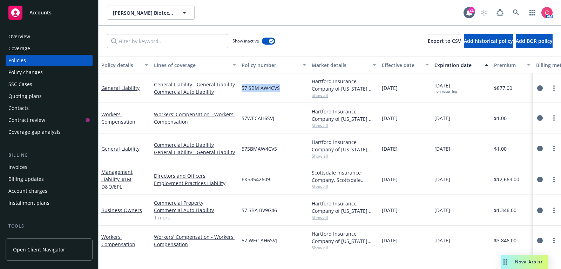
drag, startPoint x: 242, startPoint y: 88, endPoint x: 294, endPoint y: 88, distance: 51.9
click at [294, 88] on div "57 SBM AW4CVS" at bounding box center [274, 87] width 70 height 29
copy span "57 SBM AW4CVS"
click at [271, 39] on div "button" at bounding box center [271, 41] width 5 height 5
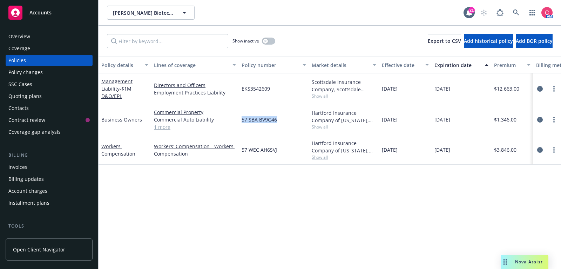
drag, startPoint x: 242, startPoint y: 119, endPoint x: 278, endPoint y: 122, distance: 35.6
click at [278, 122] on div "57 SBA BV9G46" at bounding box center [274, 119] width 70 height 31
copy span "57 SBA BV9G46"
click at [541, 119] on icon "circleInformation" at bounding box center [541, 120] width 6 height 6
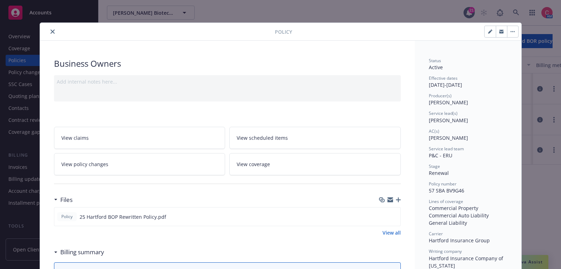
scroll to position [21, 0]
